Goal: Use online tool/utility: Use online tool/utility

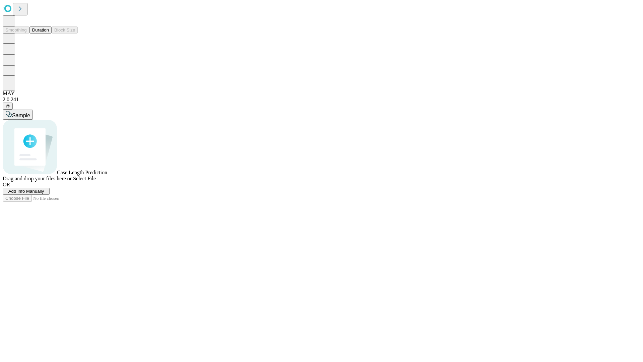
click at [49, 34] on button "Duration" at bounding box center [40, 29] width 22 height 7
click at [44, 194] on span "Add Info Manually" at bounding box center [26, 191] width 36 height 5
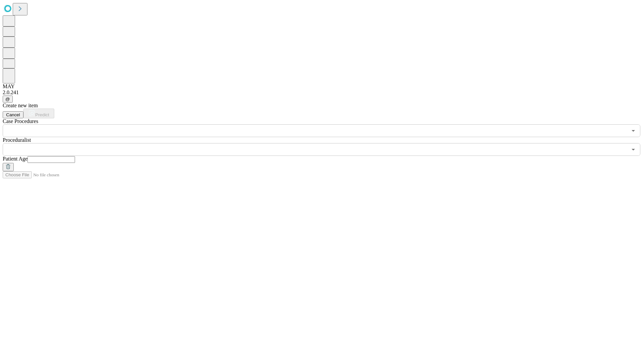
click at [75, 156] on input "text" at bounding box center [51, 159] width 48 height 7
type input "**"
click at [326, 143] on input "text" at bounding box center [315, 149] width 625 height 13
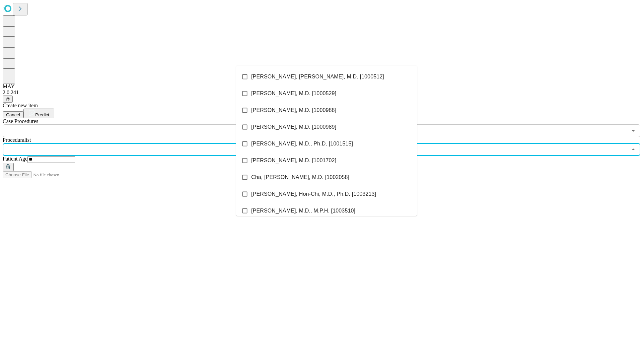
click at [327, 77] on li "[PERSON_NAME], [PERSON_NAME], M.D. [1000512]" at bounding box center [326, 76] width 181 height 17
click at [141, 124] on input "text" at bounding box center [315, 130] width 625 height 13
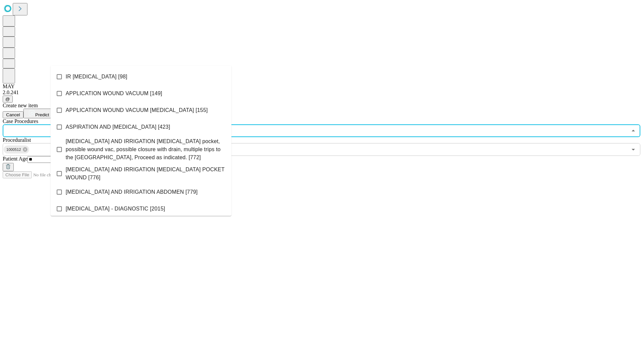
click at [141, 77] on li "IR [MEDICAL_DATA] [98]" at bounding box center [141, 76] width 181 height 17
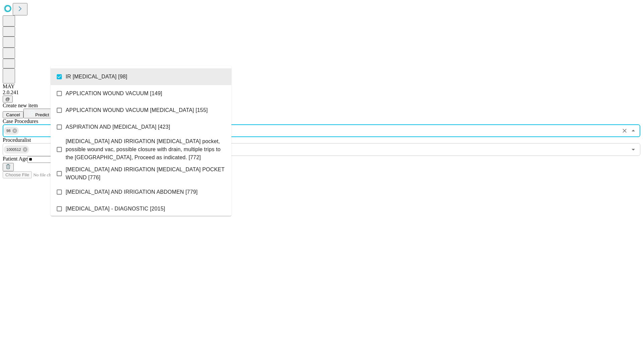
click at [49, 112] on span "Predict" at bounding box center [42, 114] width 14 height 5
